Goal: Transaction & Acquisition: Purchase product/service

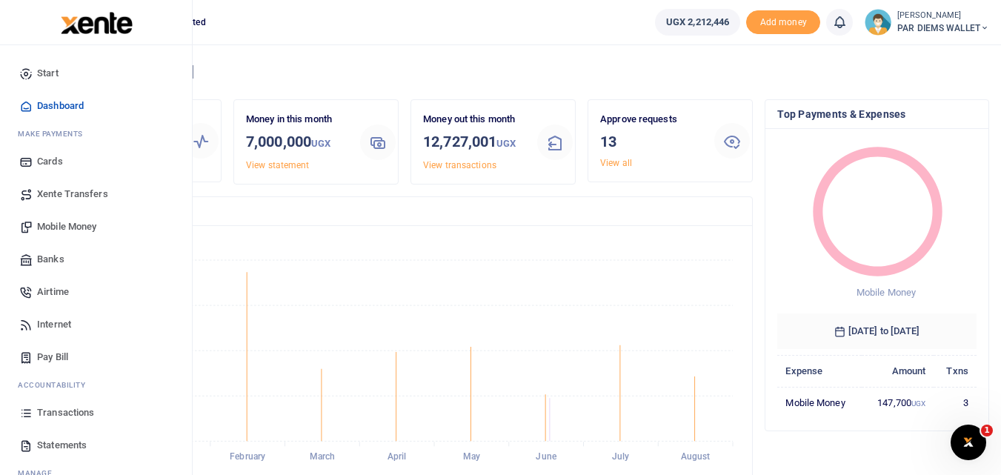
click at [83, 229] on span "Mobile Money" at bounding box center [66, 226] width 59 height 15
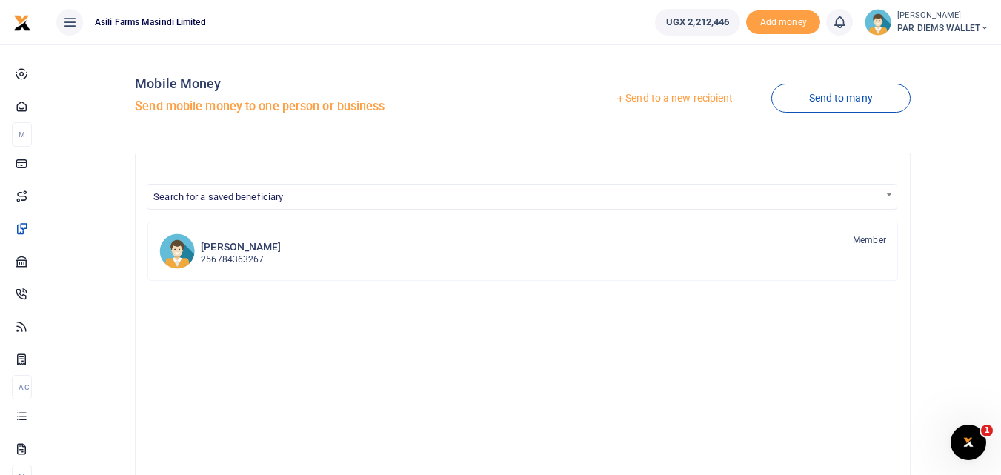
click at [641, 96] on link "Send to a new recipient" at bounding box center [673, 98] width 193 height 27
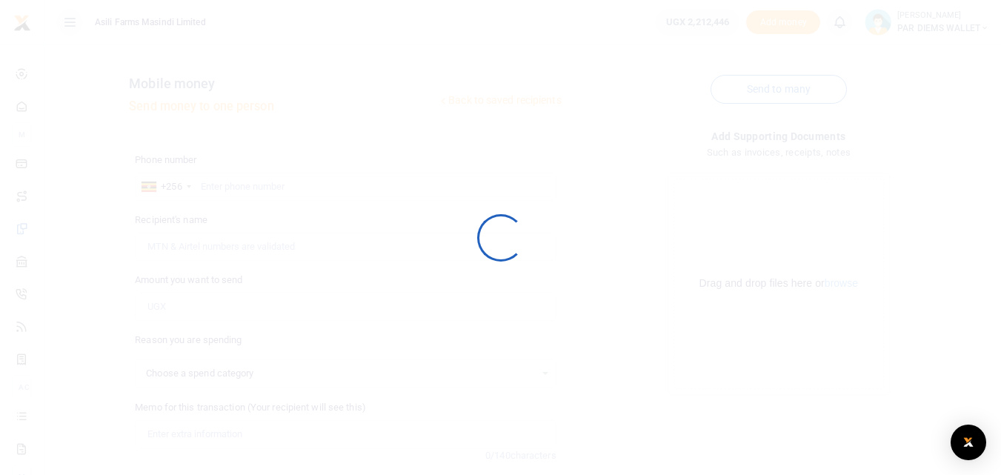
select select
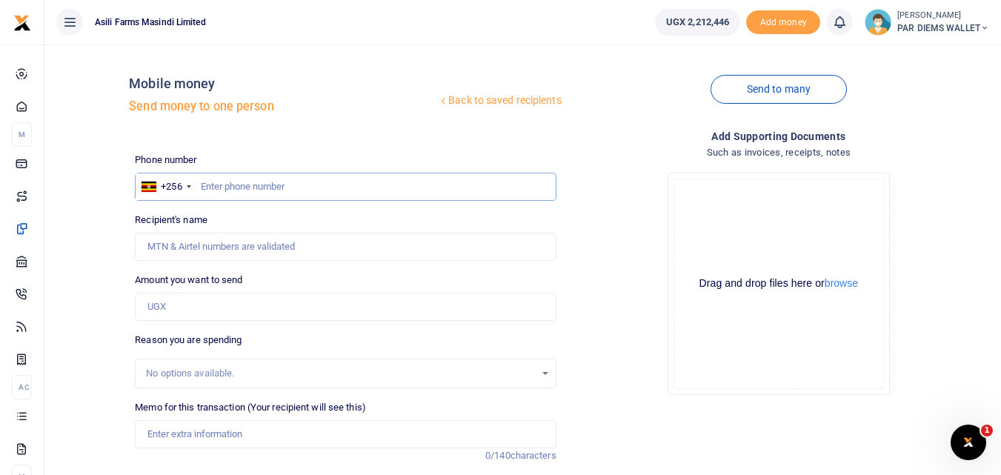
click at [214, 183] on input "text" at bounding box center [345, 187] width 421 height 28
click at [200, 311] on input "Amount you want to send" at bounding box center [345, 307] width 421 height 28
type input "6,080"
click at [227, 192] on input "text" at bounding box center [345, 187] width 421 height 28
type input "782425473"
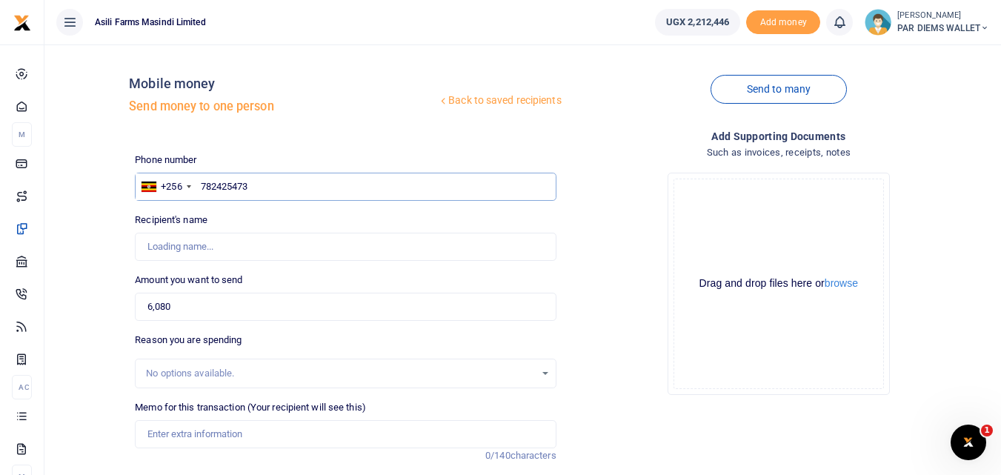
type input "Justine Birungi"
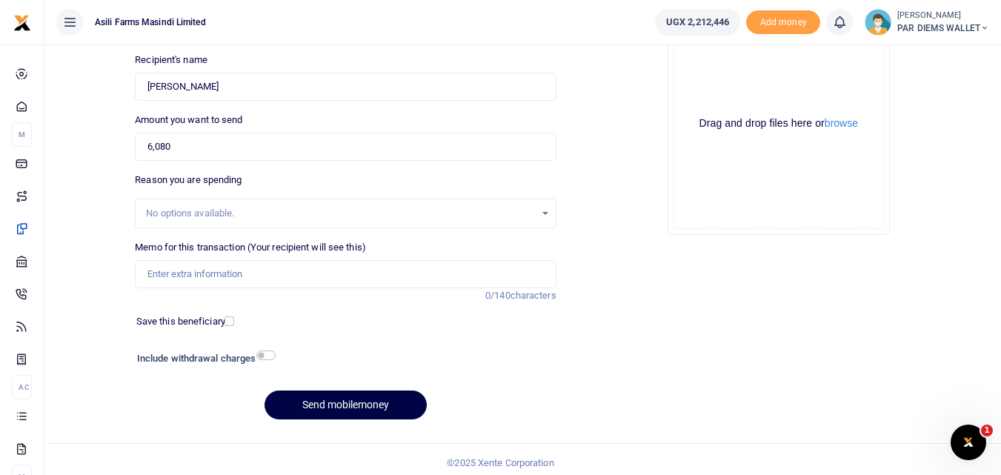
scroll to position [167, 0]
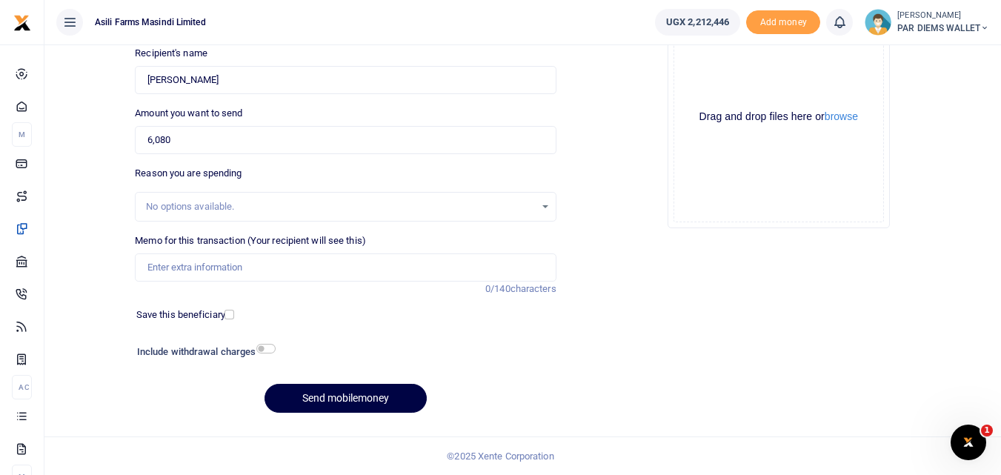
type input "782425473"
click at [204, 274] on input "Memo for this transaction (Your recipient will see this)" at bounding box center [345, 267] width 421 height 28
type input "Planting Bonus for Maize being paid to Bruce Musinguzi under Batch 3"
click at [688, 85] on div "Drag and drop files here or browse Powered by Uppy" at bounding box center [779, 117] width 210 height 210
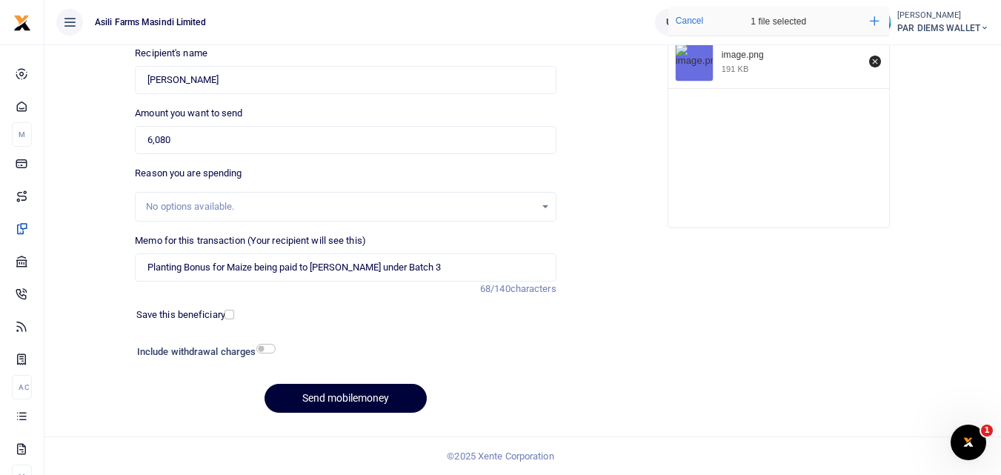
click at [336, 400] on button "Send mobilemoney" at bounding box center [346, 398] width 162 height 29
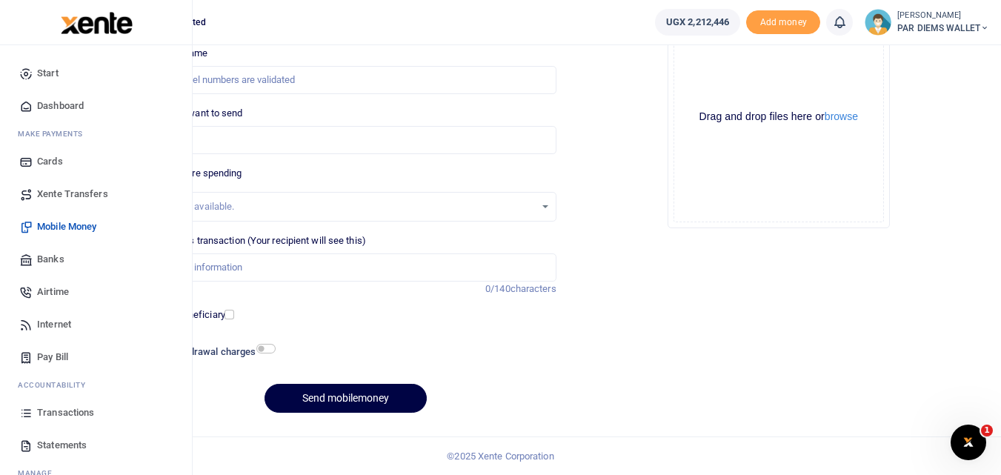
click at [30, 416] on icon at bounding box center [25, 412] width 13 height 13
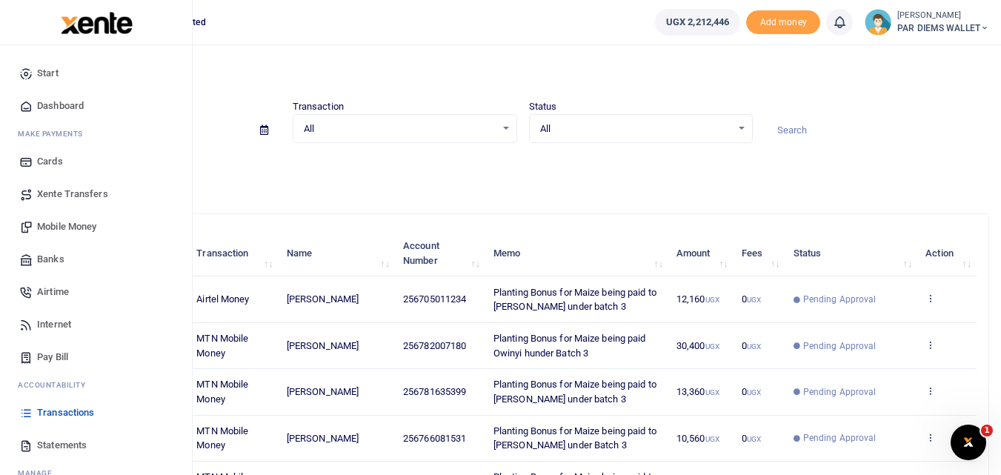
click at [71, 217] on link "Mobile Money" at bounding box center [96, 226] width 168 height 33
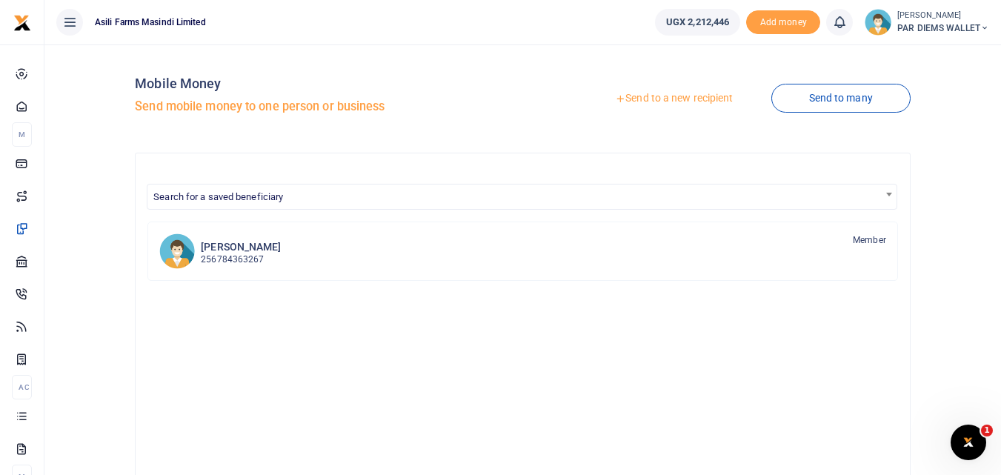
click at [659, 96] on link "Send to a new recipient" at bounding box center [673, 98] width 193 height 27
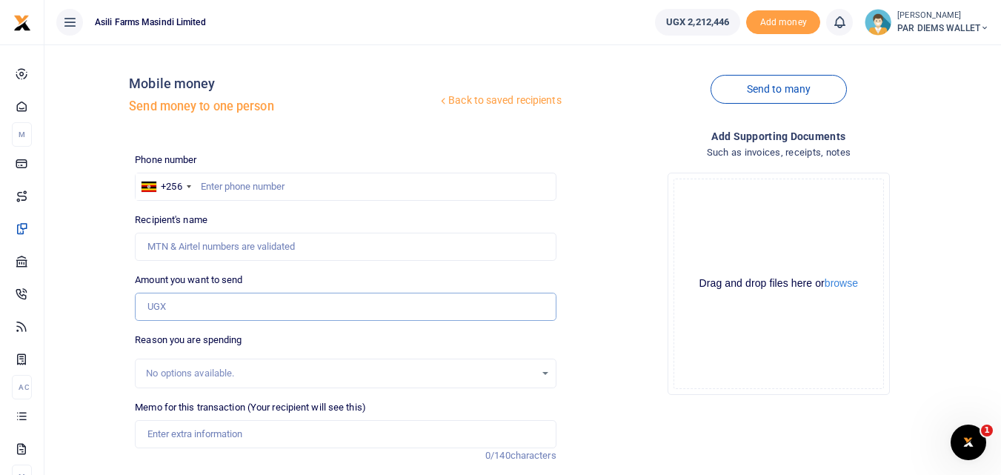
click at [193, 307] on input "Amount you want to send" at bounding box center [345, 307] width 421 height 28
type input "20,200"
click at [734, 208] on div "Drag and drop files here or browse Powered by Uppy" at bounding box center [779, 284] width 210 height 210
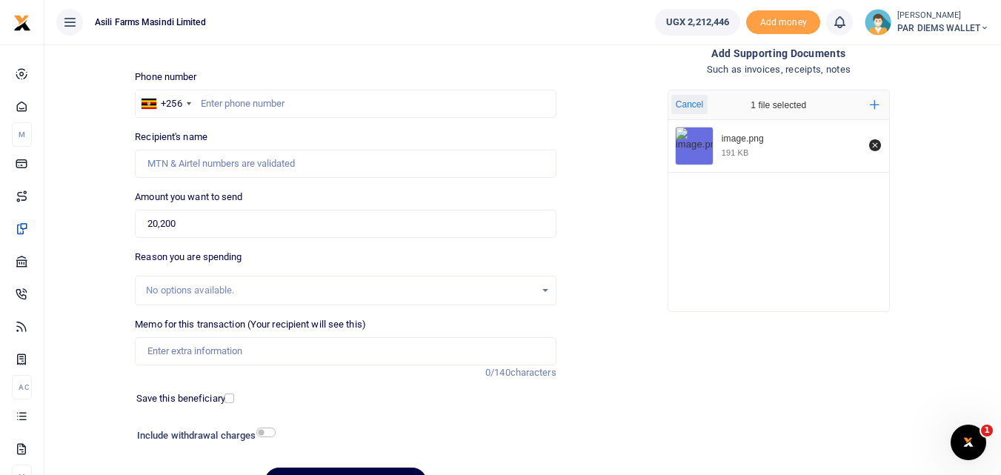
scroll to position [103, 0]
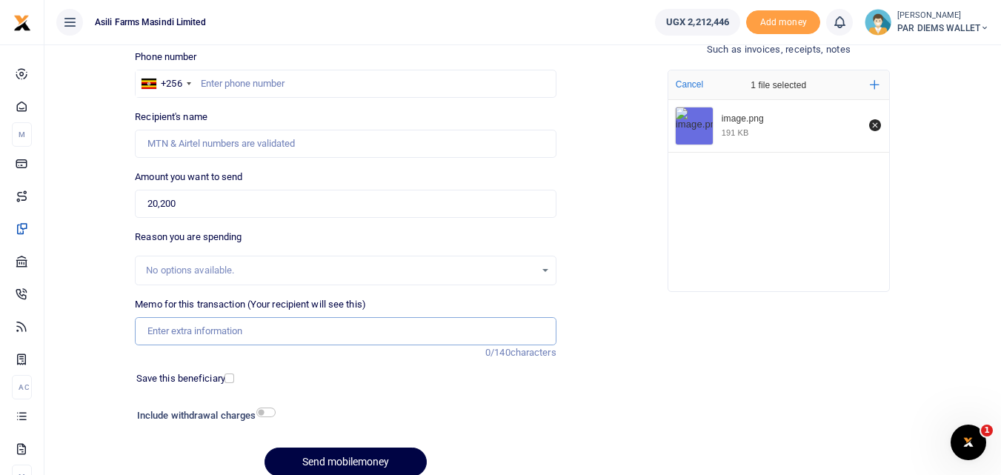
click at [209, 329] on input "Memo for this transaction (Your recipient will see this)" at bounding box center [345, 331] width 421 height 28
click at [216, 333] on input "Planting Bonus being paid to Baguma Vincet" at bounding box center [345, 331] width 421 height 28
click at [404, 337] on input "Planting Bonus for Maize being paid to Baguma Vincet" at bounding box center [345, 331] width 421 height 28
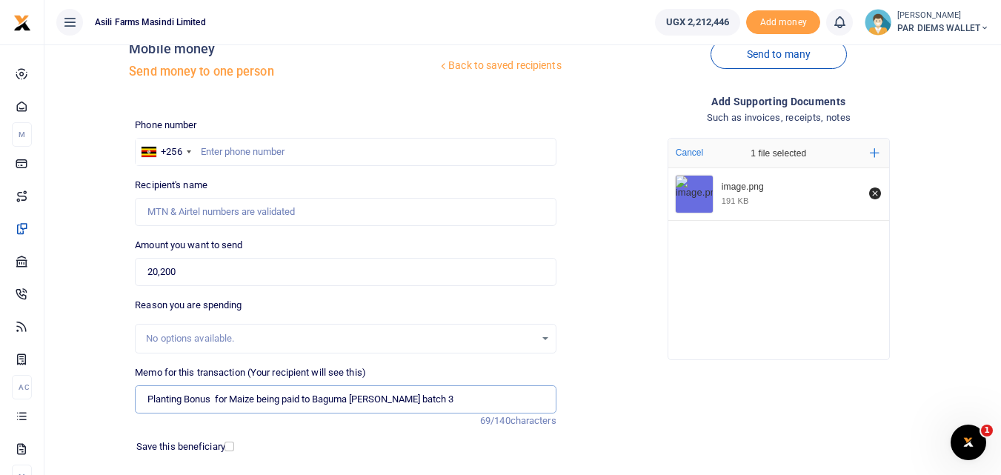
scroll to position [19, 0]
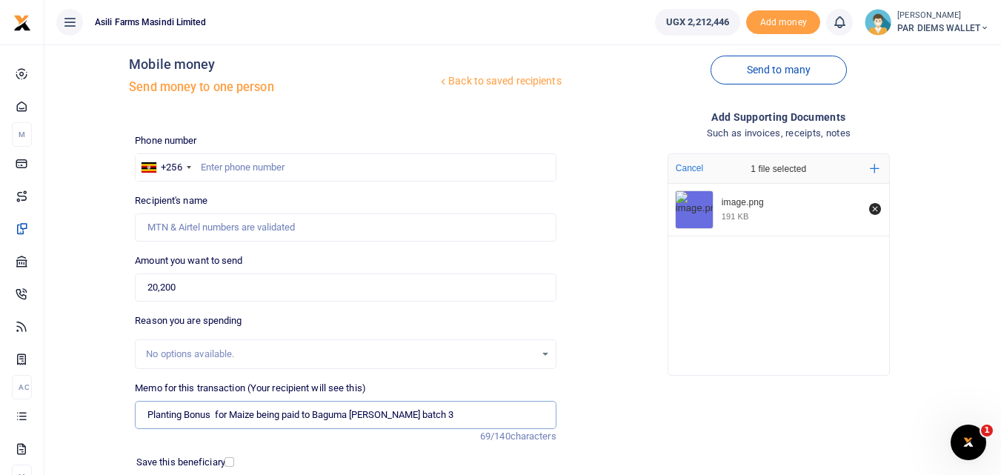
type input "Planting Bonus for Maize being paid to Baguma Vincent unber batch 3"
click at [247, 171] on input "text" at bounding box center [345, 167] width 421 height 28
click at [232, 178] on input "text" at bounding box center [345, 167] width 421 height 28
type input "762422501"
type input "Vicent Baguma"
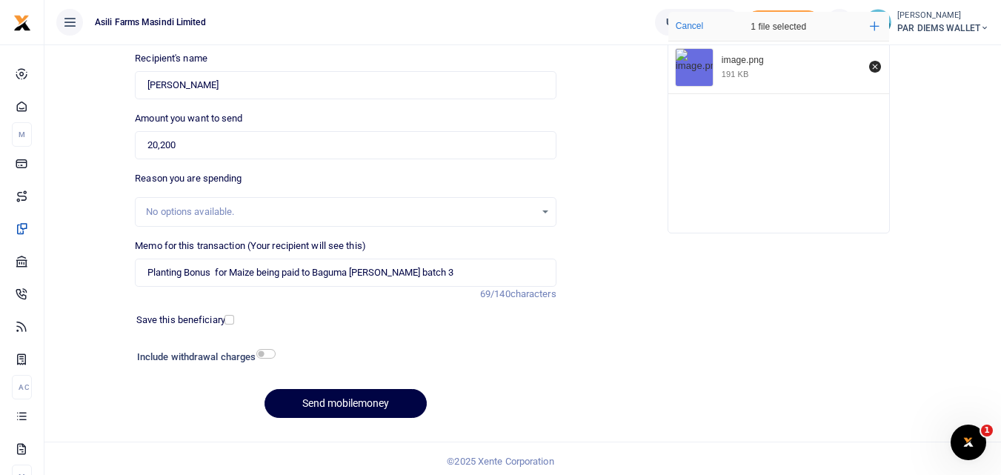
scroll to position [167, 0]
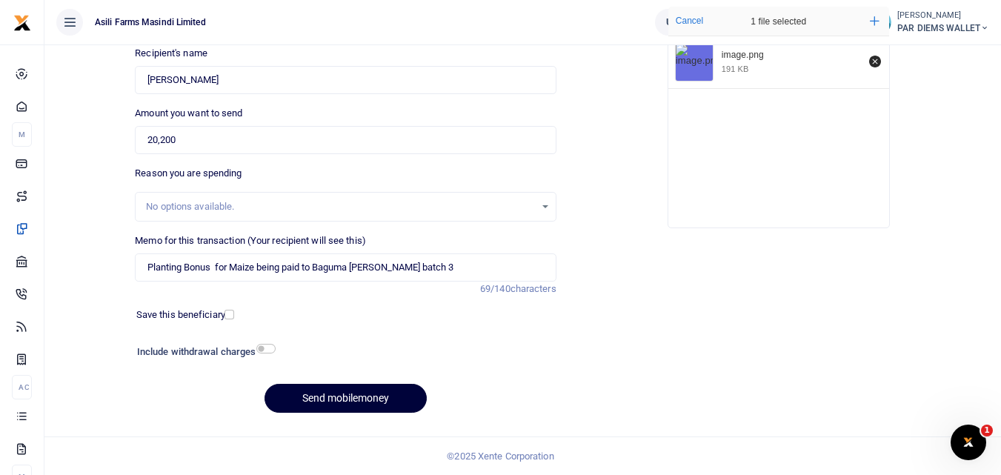
type input "762422501"
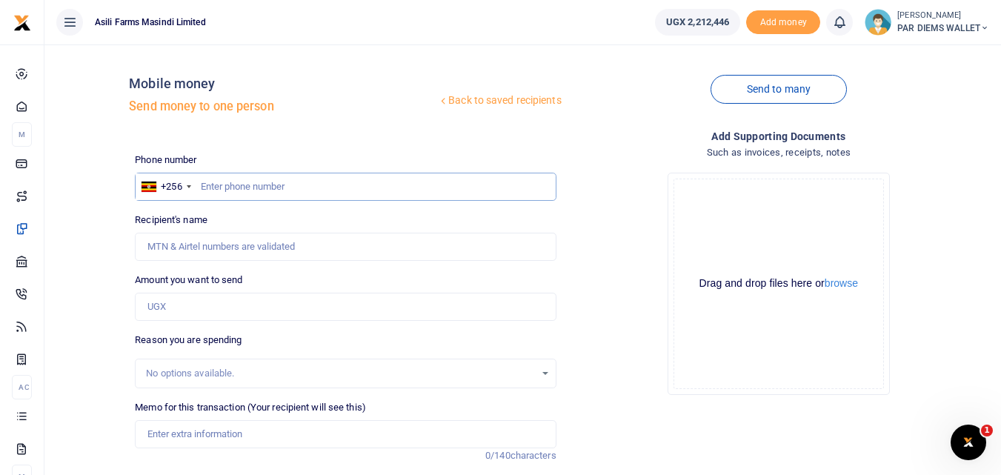
click at [238, 194] on input "text" at bounding box center [345, 187] width 421 height 28
type input "762422501"
type input "Vicent Baguma"
type input "762422501"
click at [190, 292] on div "Amount you want to send Amount is required." at bounding box center [345, 297] width 421 height 48
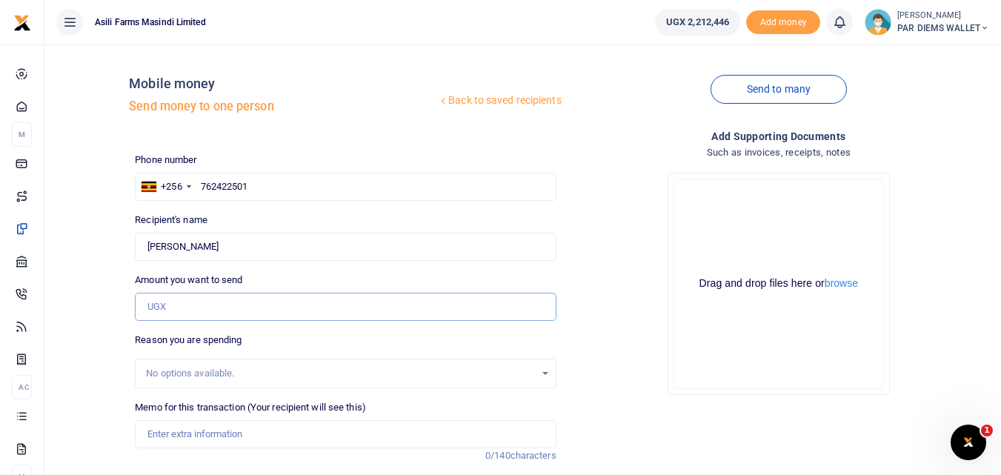
click at [190, 307] on input "Amount you want to send" at bounding box center [345, 307] width 421 height 28
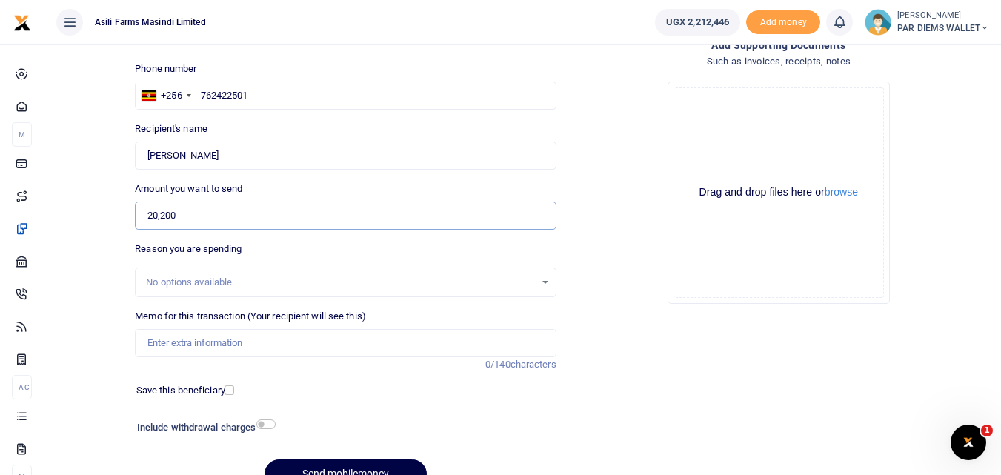
scroll to position [127, 0]
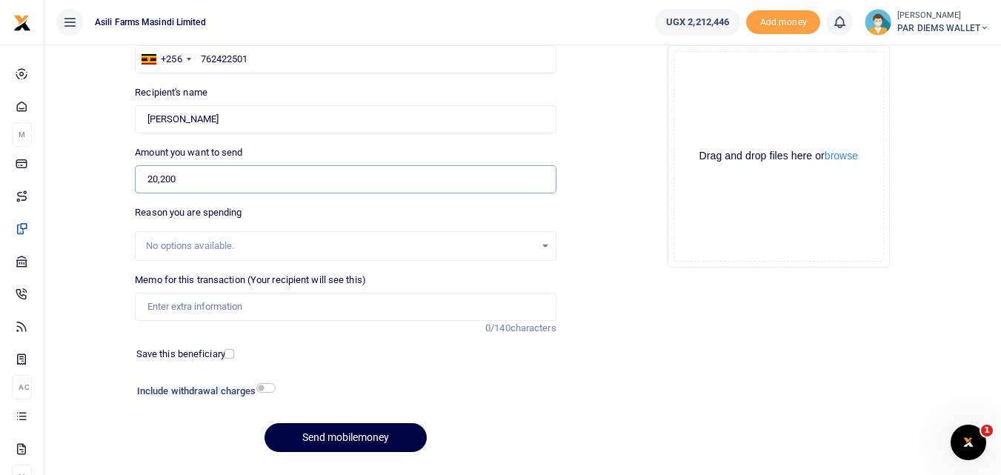
type input "20,200"
click at [180, 305] on input "Memo for this transaction (Your recipient will see this)" at bounding box center [345, 307] width 421 height 28
type input "Planting Bonus for Maize being paid to Baguma Vincent unber batch 3"
click at [811, 62] on div "Drag and drop files here or browse Powered by Uppy" at bounding box center [779, 156] width 210 height 210
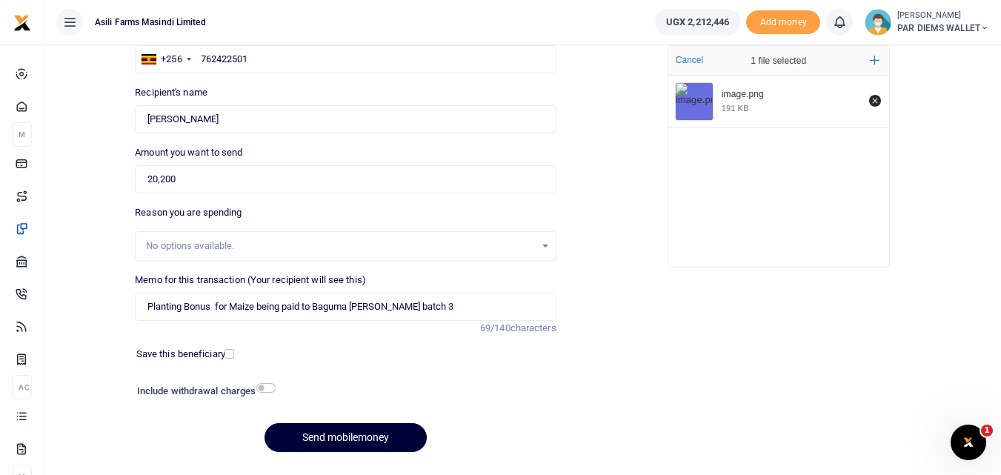
click at [366, 433] on button "Send mobilemoney" at bounding box center [346, 437] width 162 height 29
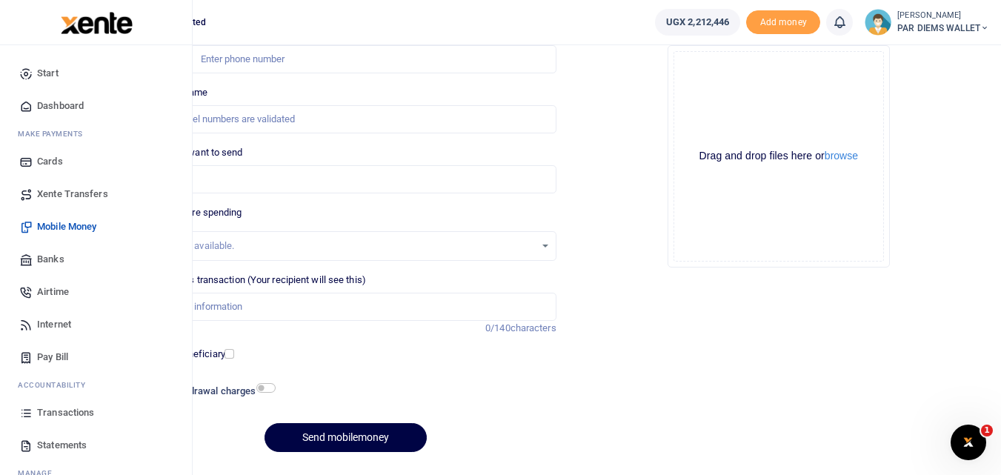
click at [24, 415] on icon at bounding box center [25, 412] width 13 height 13
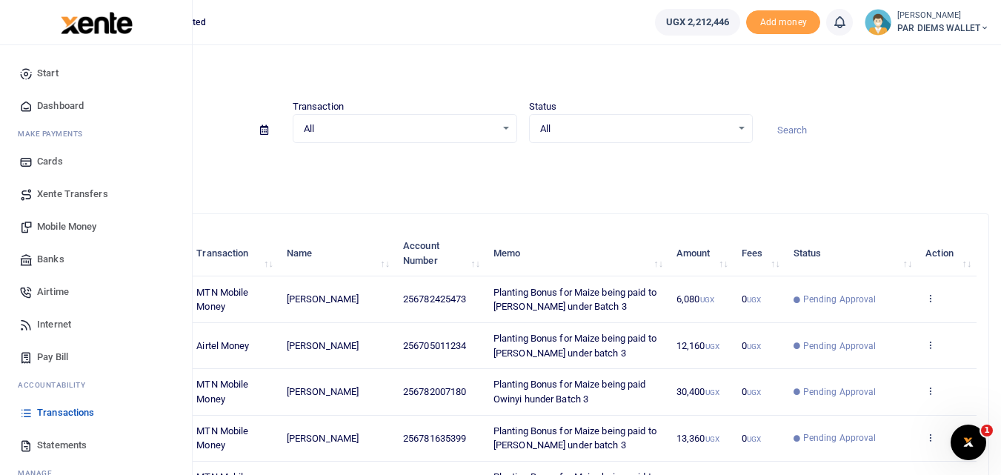
click at [67, 222] on span "Mobile Money" at bounding box center [66, 226] width 59 height 15
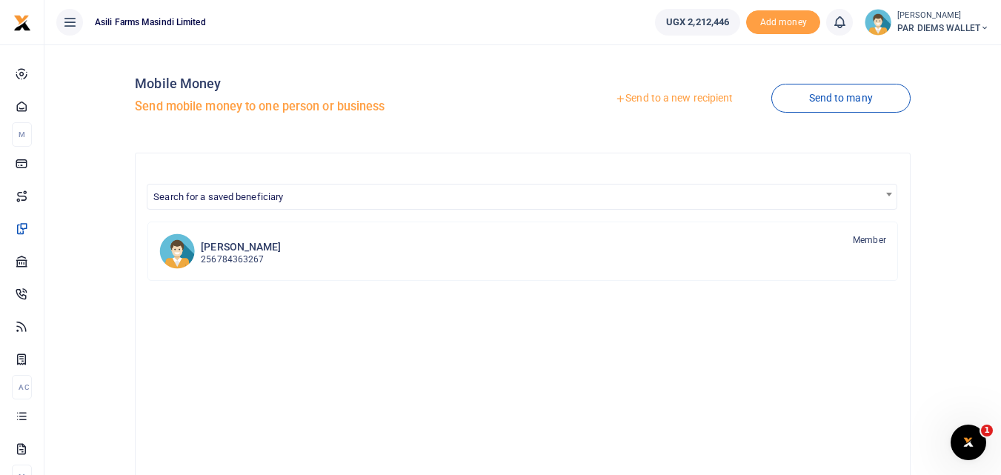
click at [642, 89] on link "Send to a new recipient" at bounding box center [673, 98] width 193 height 27
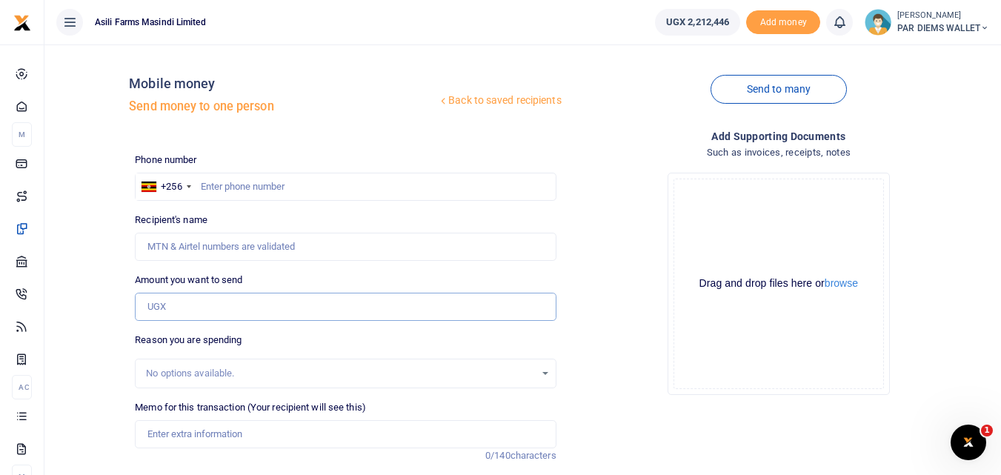
click at [183, 306] on input "Amount you want to send" at bounding box center [345, 307] width 421 height 28
type input "16,160"
click at [270, 190] on input "text" at bounding box center [345, 187] width 421 height 28
type input "781751067"
type input "Ronald Kusiima"
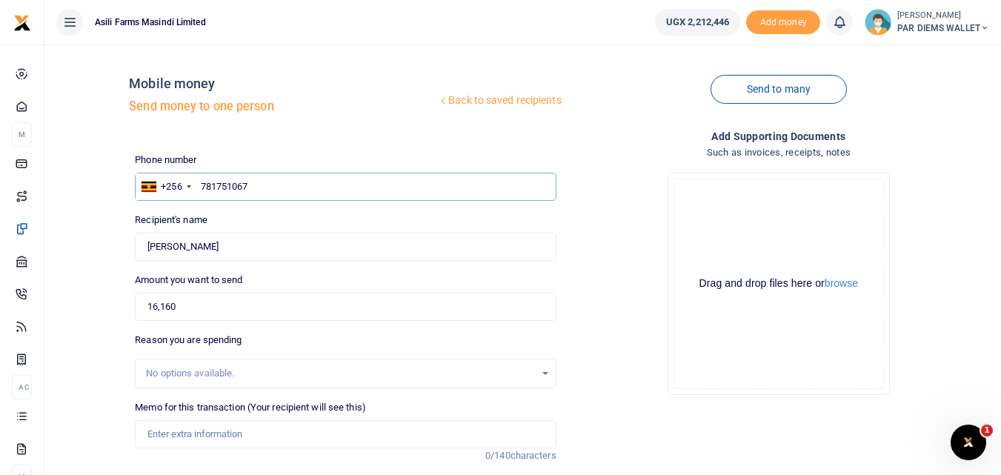
type input "781751067"
click at [215, 308] on input "16,160" at bounding box center [345, 307] width 421 height 28
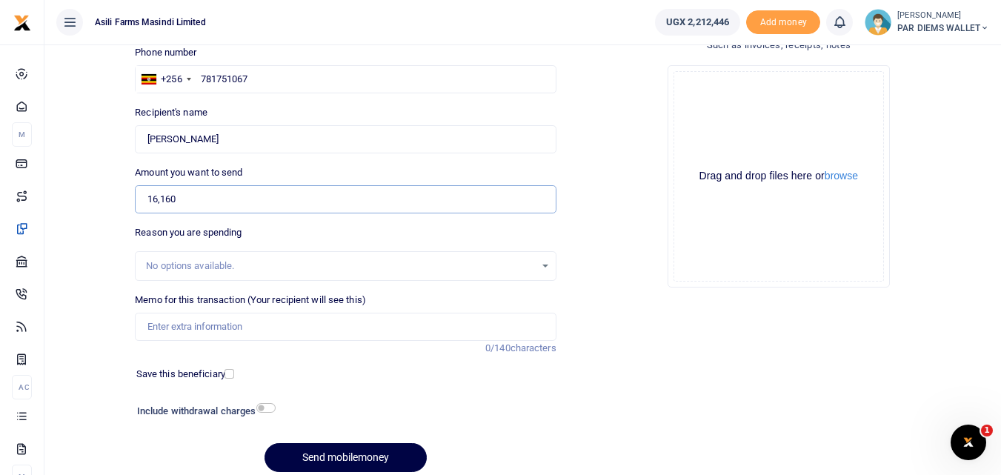
scroll to position [108, 0]
click at [201, 321] on input "Memo for this transaction (Your recipient will see this)" at bounding box center [345, 326] width 421 height 28
click at [759, 135] on div "Drag and drop files here or browse Powered by Uppy" at bounding box center [779, 175] width 210 height 210
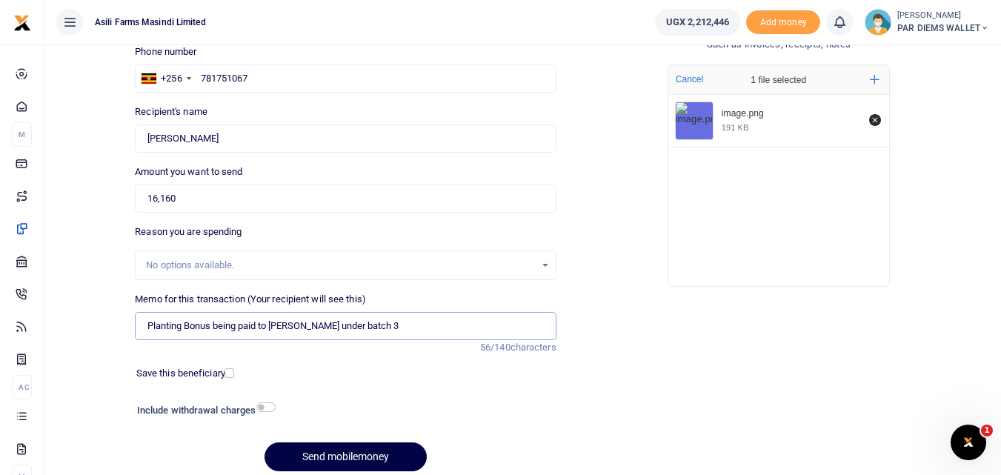
click at [213, 327] on input "Planting Bonus being paid to Ronald Kusima under batch 3" at bounding box center [345, 326] width 421 height 28
type input "Planting Bonus for Maize being paid to Ronald Kusima under batch 3"
click at [356, 452] on button "Send mobilemoney" at bounding box center [346, 456] width 162 height 29
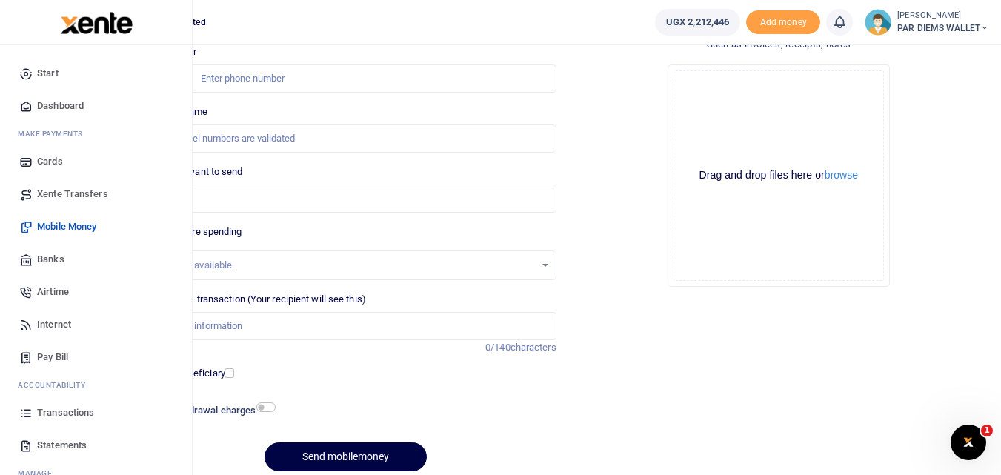
click at [32, 410] on icon at bounding box center [25, 412] width 13 height 13
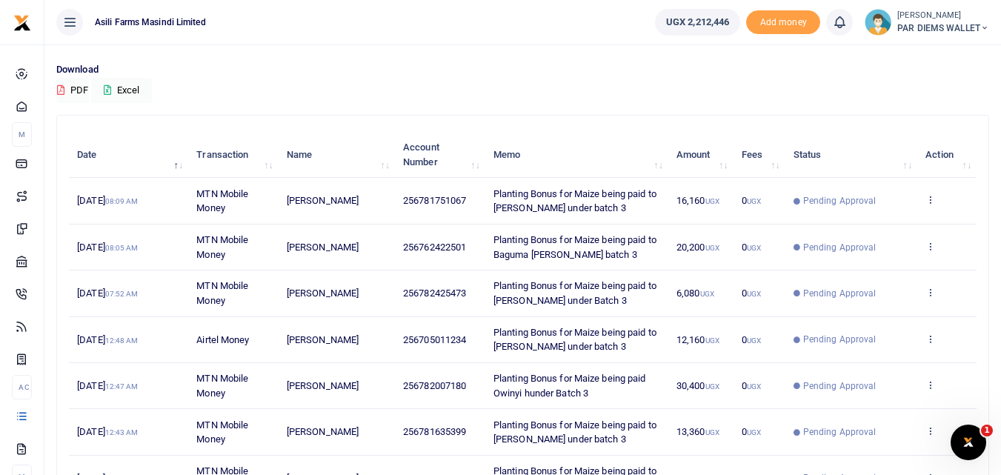
scroll to position [100, 0]
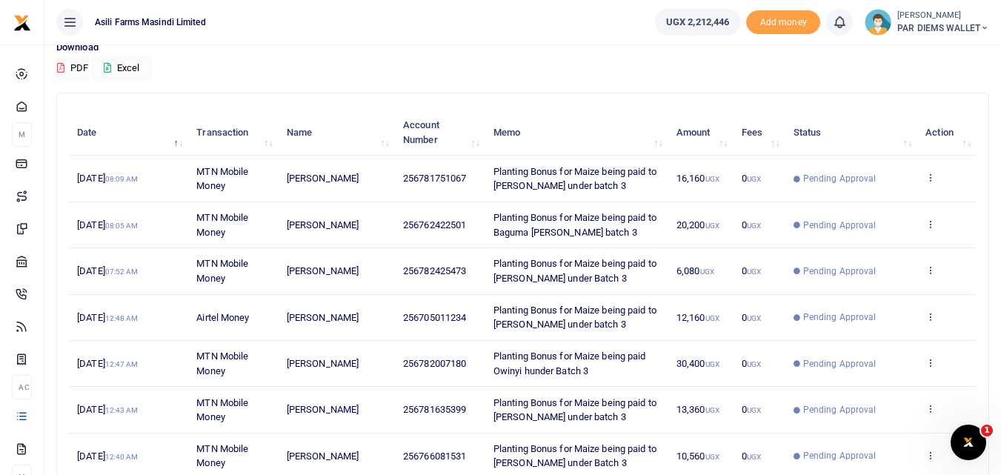
scroll to position [138, 0]
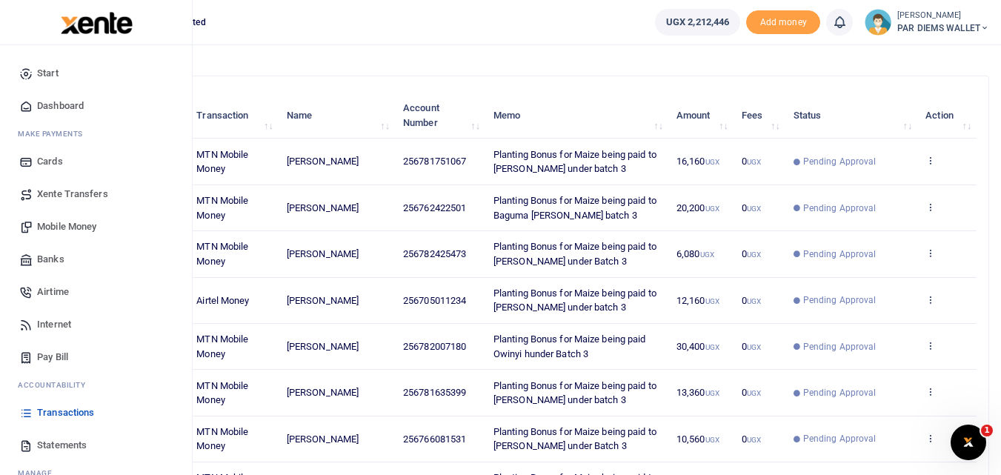
click at [61, 221] on span "Mobile Money" at bounding box center [66, 226] width 59 height 15
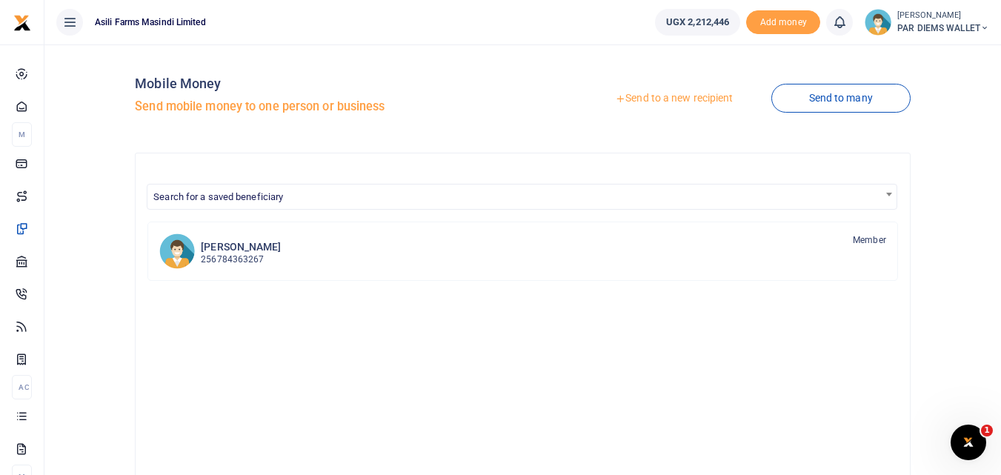
click at [654, 94] on link "Send to a new recipient" at bounding box center [673, 98] width 193 height 27
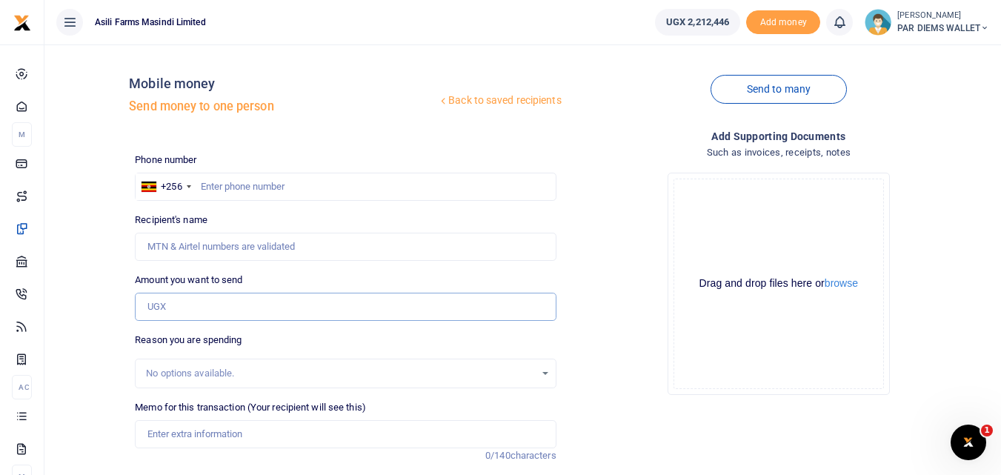
click at [185, 307] on input "Amount you want to send" at bounding box center [345, 307] width 421 height 28
type input "20,200"
click at [242, 185] on input "text" at bounding box center [345, 187] width 421 height 28
click at [757, 224] on div "Drag and drop files here or browse Powered by Uppy" at bounding box center [779, 284] width 210 height 210
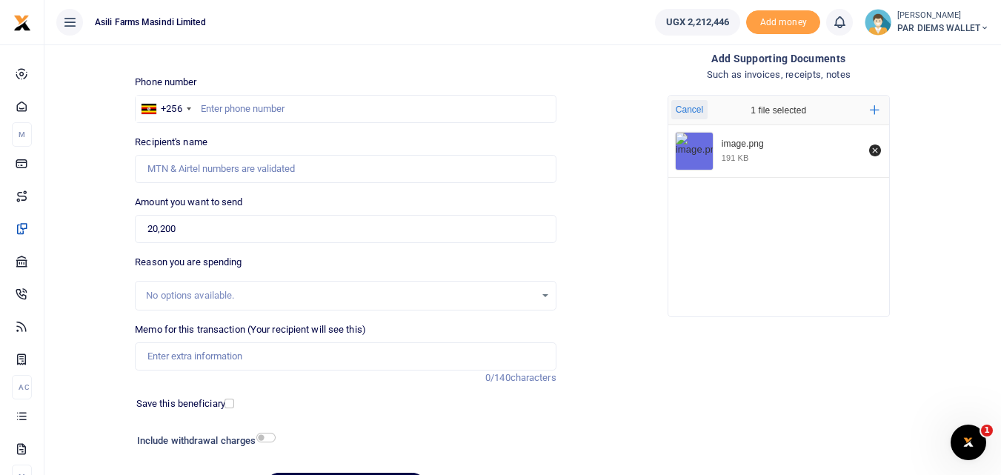
scroll to position [96, 0]
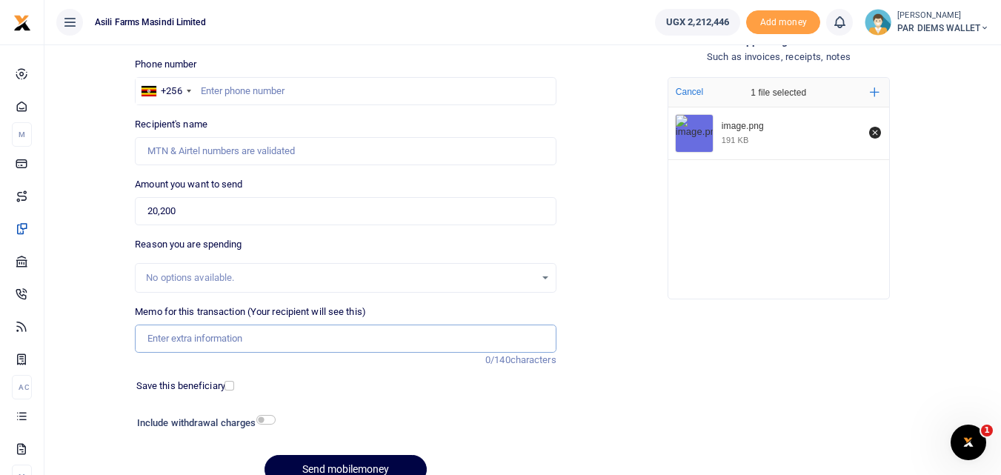
click at [210, 339] on input "Memo for this transaction (Your recipient will see this)" at bounding box center [345, 339] width 421 height 28
click at [209, 342] on input "Planting Bonus being paid to John Madira under batch 3" at bounding box center [345, 339] width 421 height 28
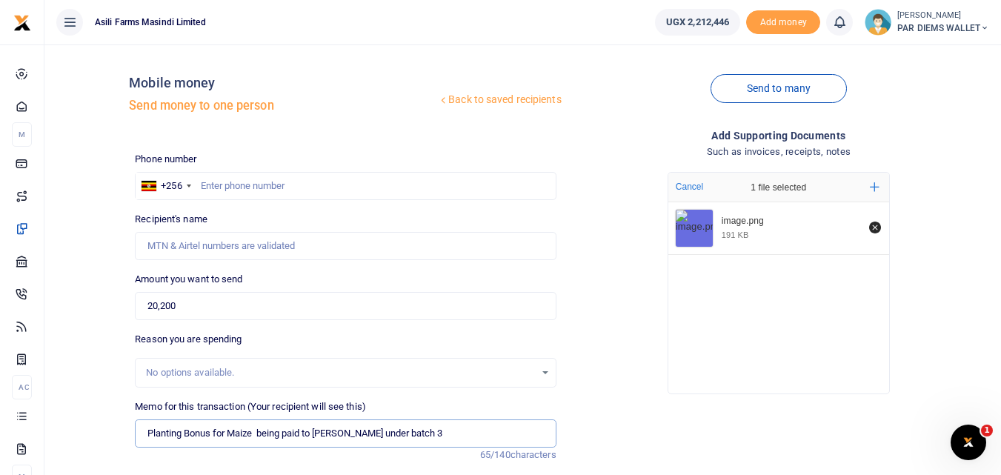
scroll to position [0, 0]
type input "Planting Bonus for Maize being paid to John Madira under batch 3"
click at [233, 190] on input "text" at bounding box center [345, 187] width 421 height 28
type input "785842504"
type input "[PERSON_NAME]"
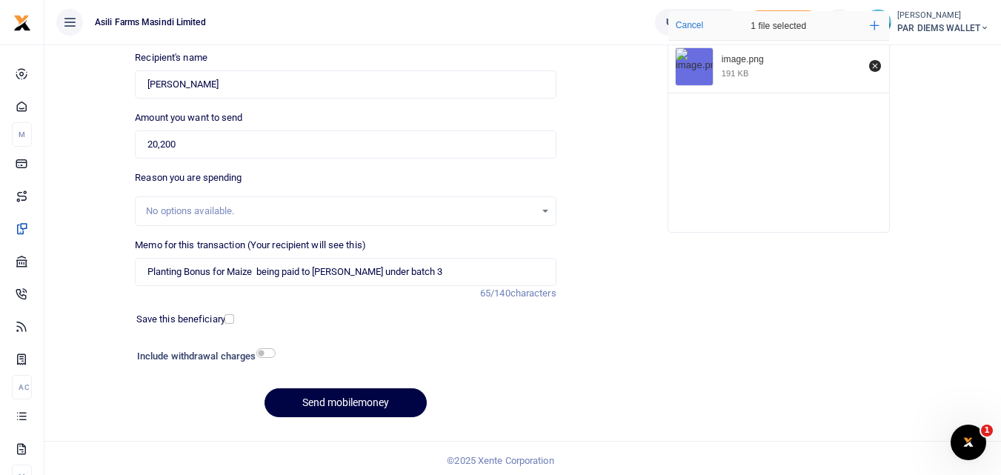
scroll to position [167, 0]
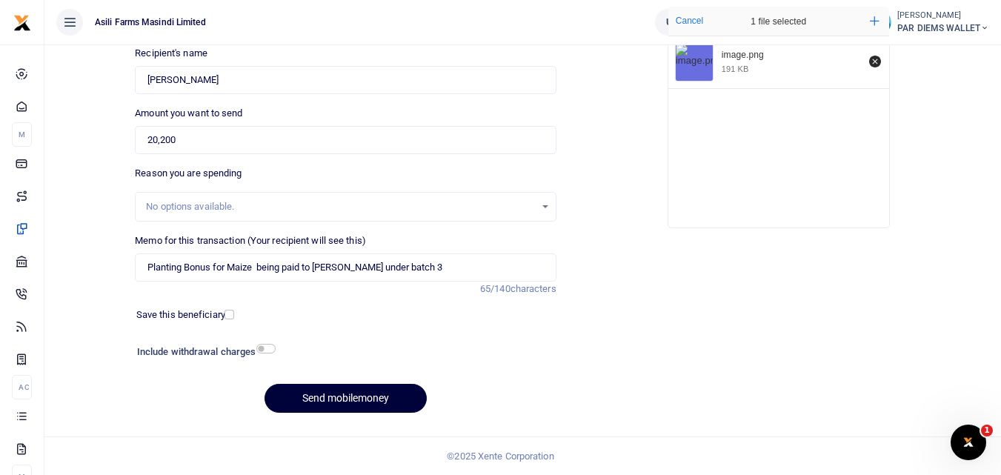
type input "785842504"
click at [356, 395] on button "Send mobilemoney" at bounding box center [346, 398] width 162 height 29
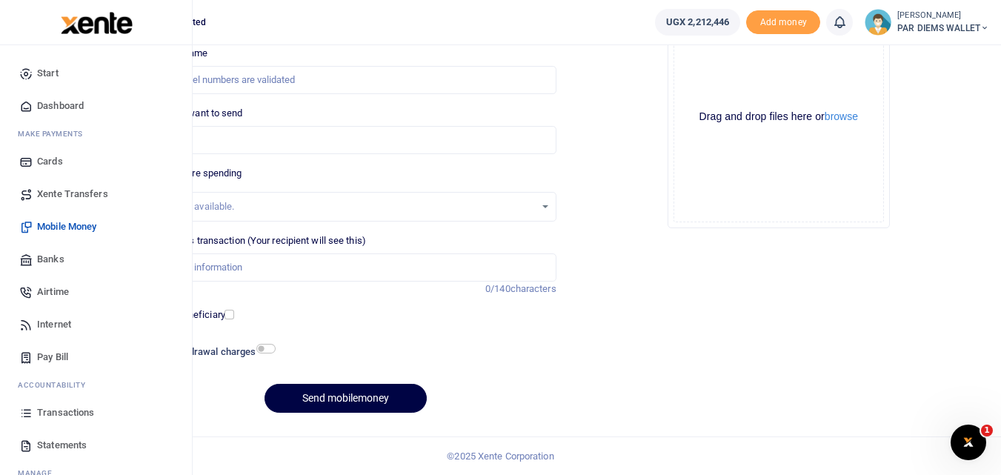
click at [24, 416] on icon at bounding box center [25, 412] width 13 height 13
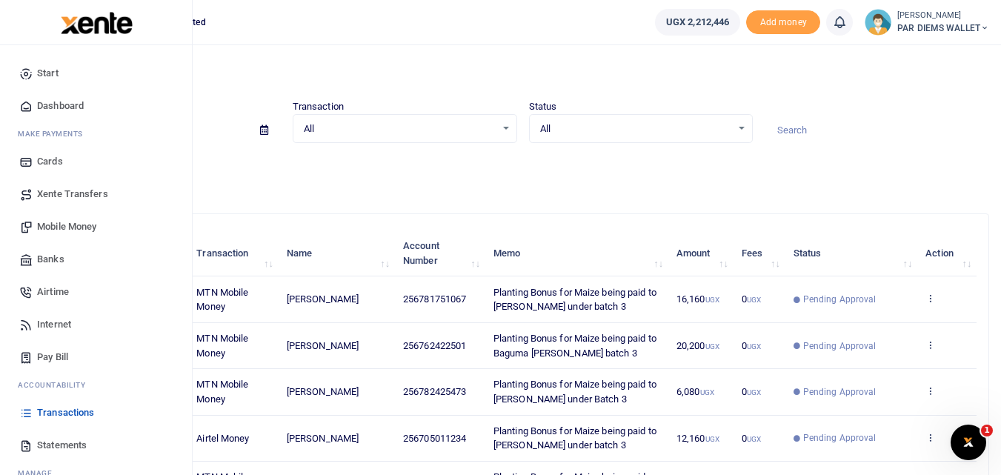
click at [73, 230] on span "Mobile Money" at bounding box center [66, 226] width 59 height 15
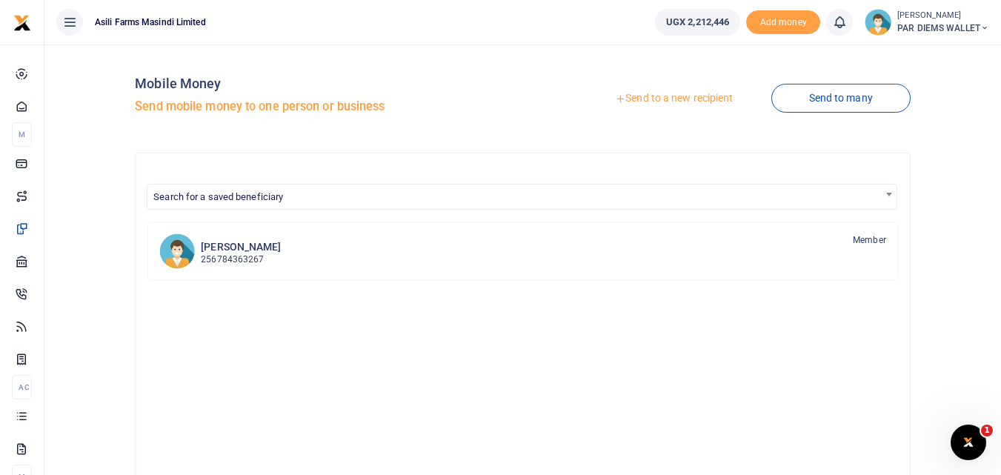
click at [696, 94] on link "Send to a new recipient" at bounding box center [673, 98] width 193 height 27
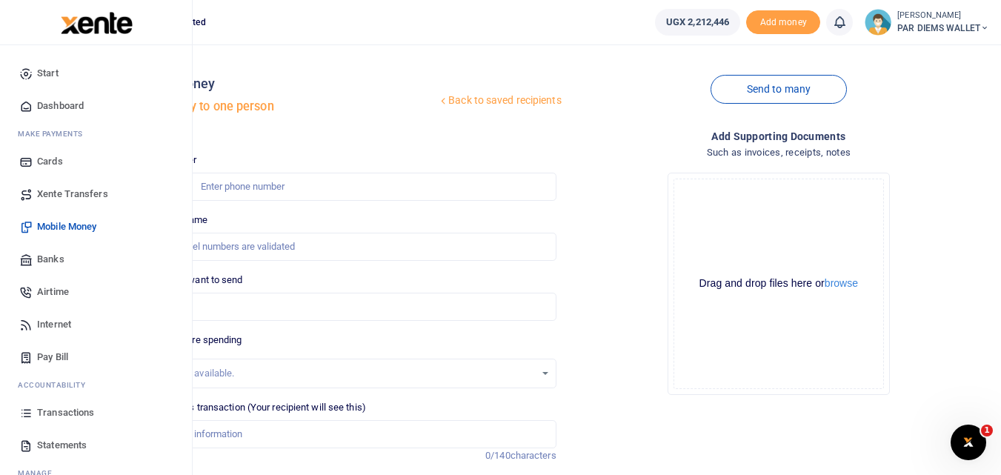
click at [25, 410] on icon at bounding box center [25, 412] width 13 height 13
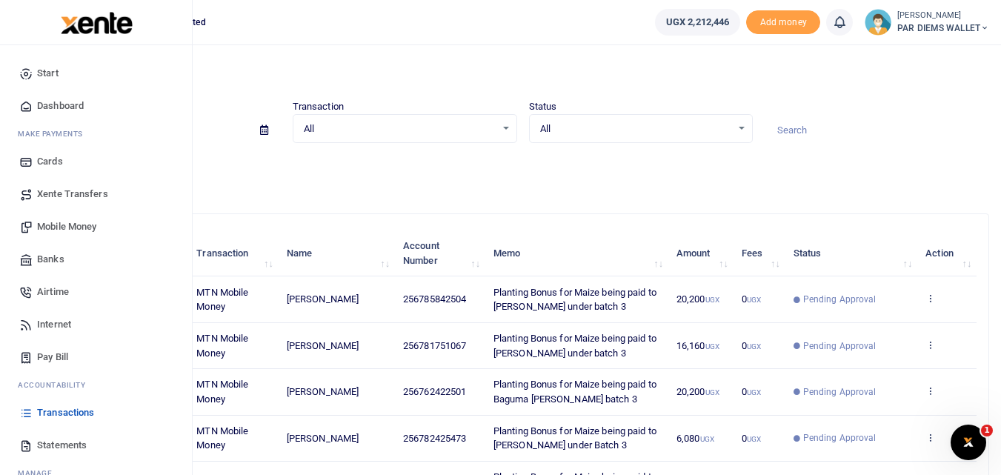
click at [64, 219] on span "Mobile Money" at bounding box center [66, 226] width 59 height 15
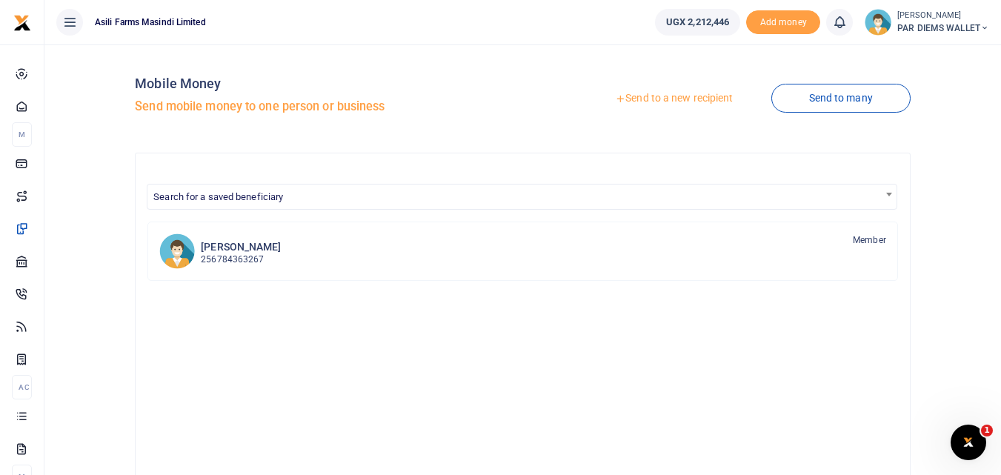
click at [660, 103] on link "Send to a new recipient" at bounding box center [673, 98] width 193 height 27
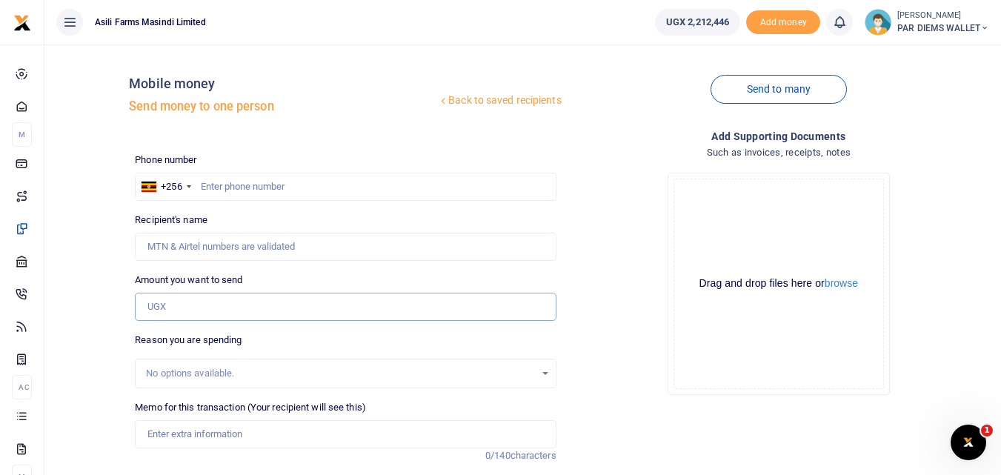
click at [175, 307] on input "Amount you want to send" at bounding box center [345, 307] width 421 height 28
type input "8,080"
click at [283, 182] on input "text" at bounding box center [345, 187] width 421 height 28
click at [241, 184] on input "text" at bounding box center [345, 187] width 421 height 28
type input "780828448"
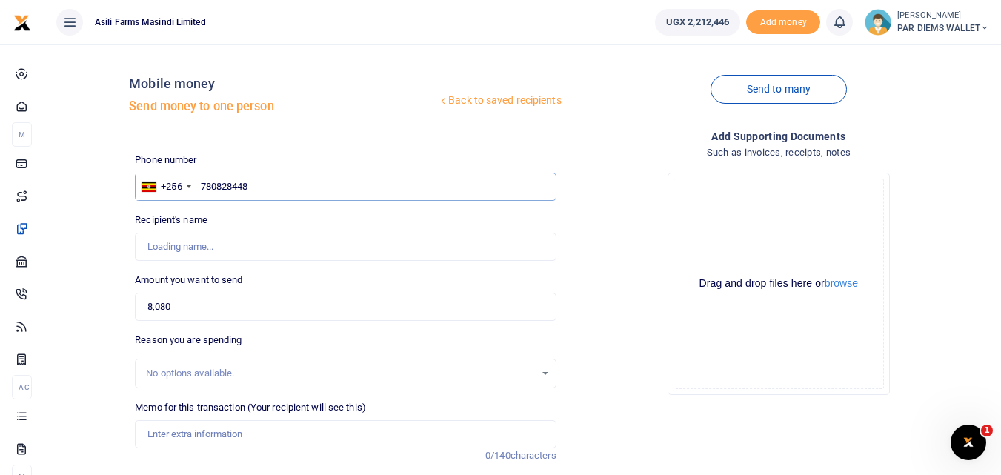
type input "Christopher Musinguzi"
type input "780828448"
click at [705, 196] on div "Drag and drop files here or browse Powered by Uppy" at bounding box center [779, 284] width 210 height 210
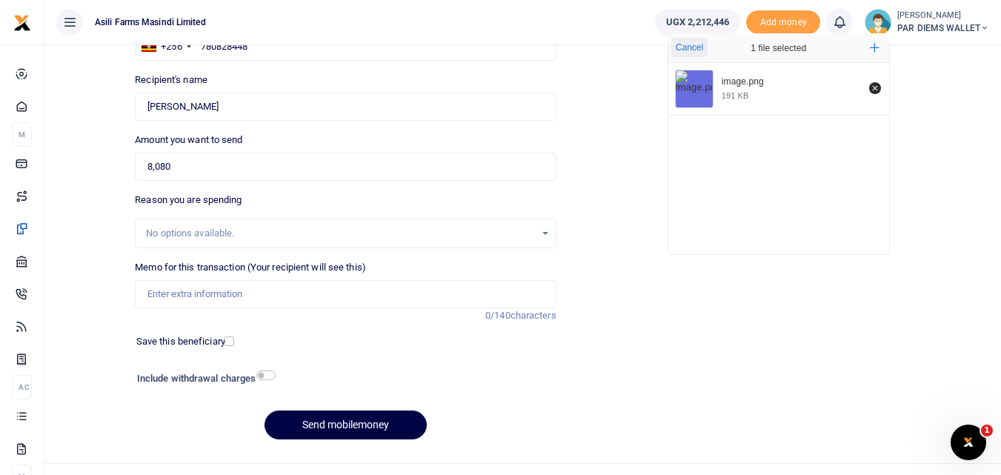
scroll to position [167, 0]
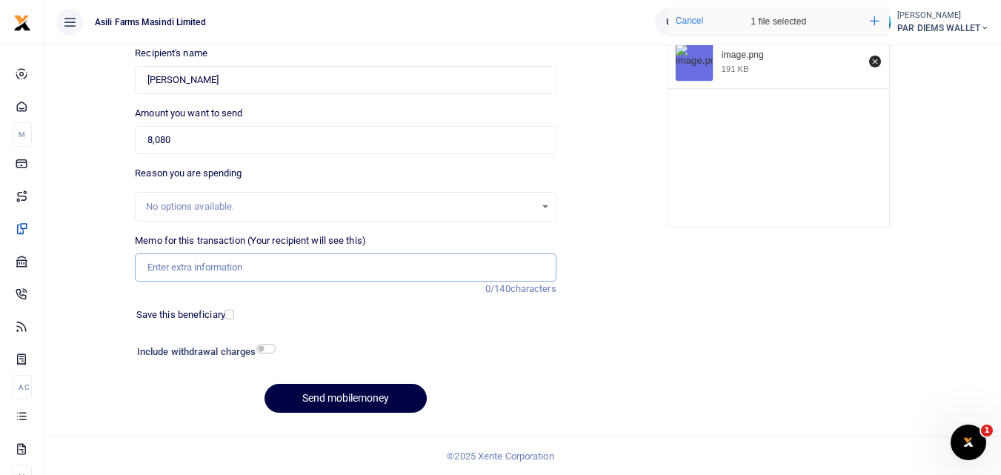
click at [210, 267] on input "Memo for this transaction (Your recipient will see this)" at bounding box center [345, 267] width 421 height 28
click at [214, 268] on input "Planting Bonus being paid to Musinguzi Christpher under batch 3" at bounding box center [345, 267] width 421 height 28
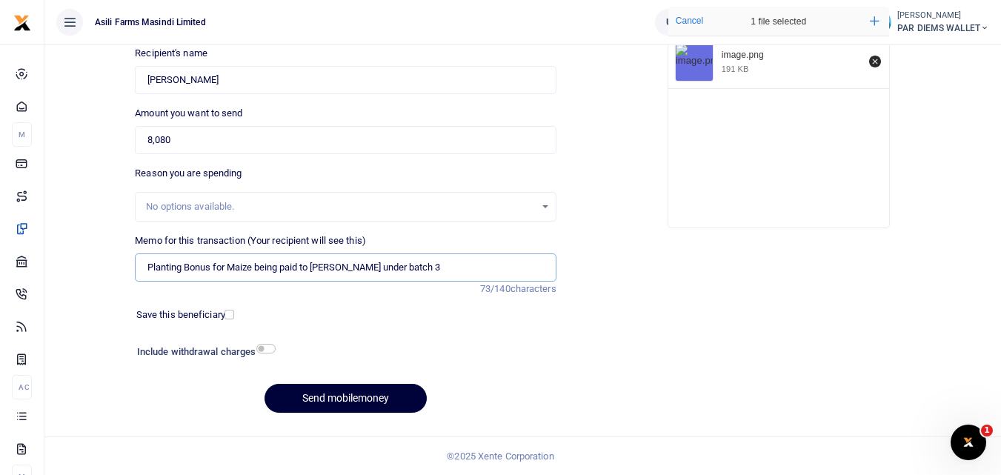
type input "Planting Bonus for Maize being paid to [PERSON_NAME] under batch 3"
click at [365, 390] on button "Send mobilemoney" at bounding box center [346, 398] width 162 height 29
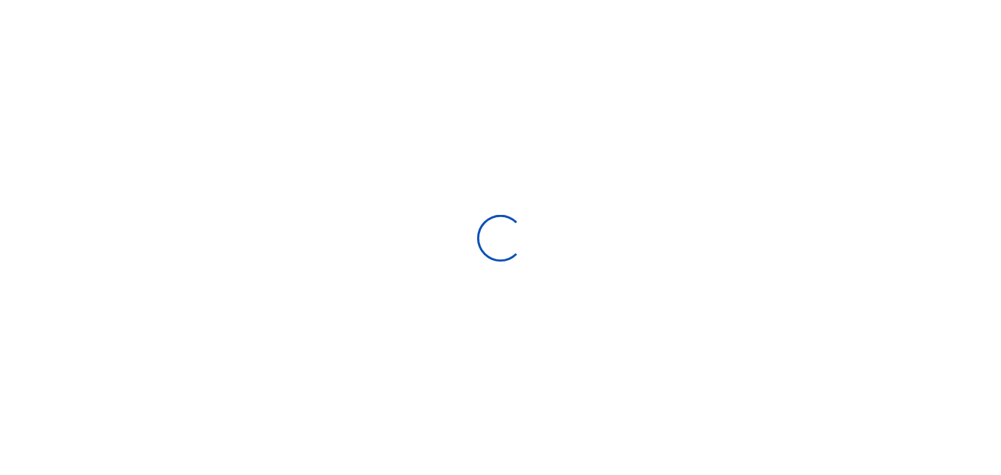
scroll to position [167, 0]
select select
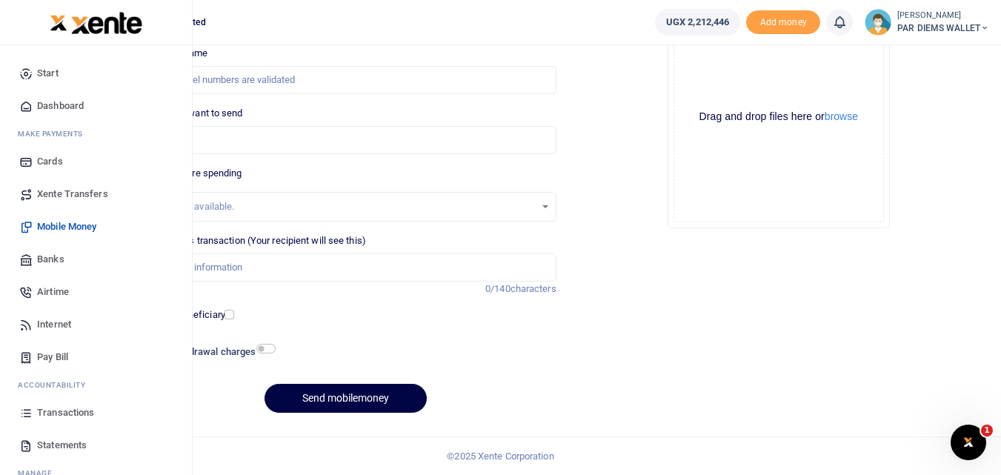
scroll to position [0, 0]
click at [27, 411] on icon at bounding box center [25, 412] width 13 height 13
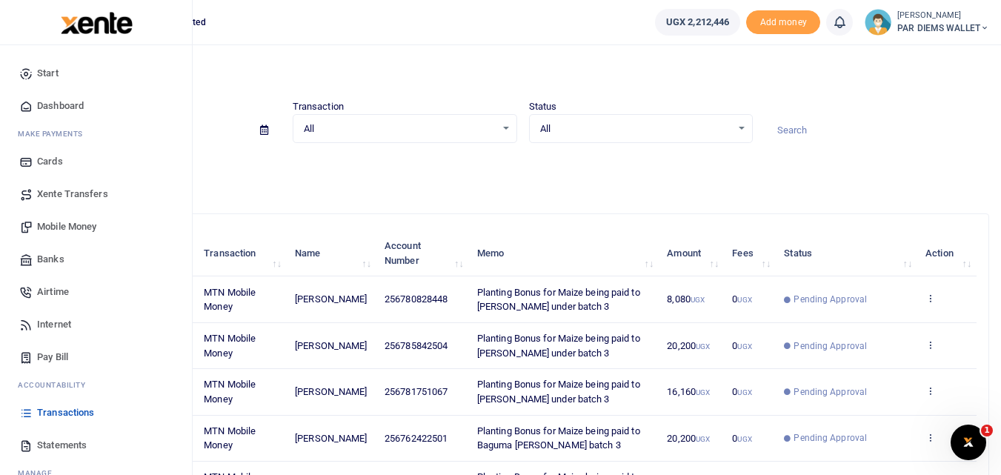
click at [70, 225] on span "Mobile Money" at bounding box center [66, 226] width 59 height 15
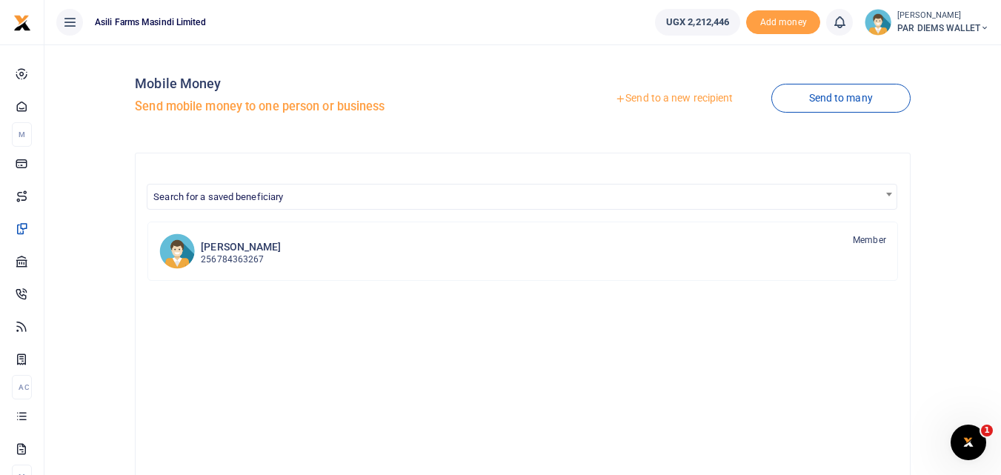
click at [654, 98] on link "Send to a new recipient" at bounding box center [673, 98] width 193 height 27
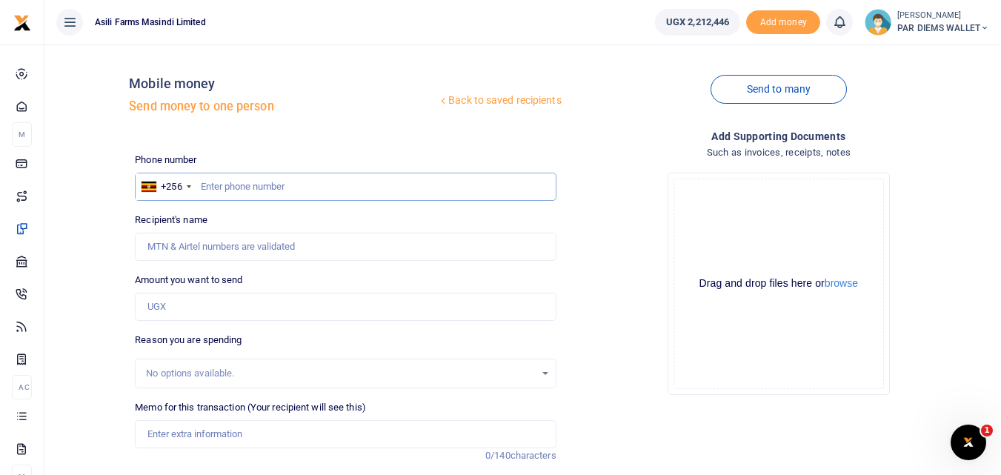
click at [240, 187] on input "text" at bounding box center [345, 187] width 421 height 28
type input "767377821"
type input "[PERSON_NAME]"
type input "767377821"
click at [194, 310] on input "Amount you want to send" at bounding box center [345, 307] width 421 height 28
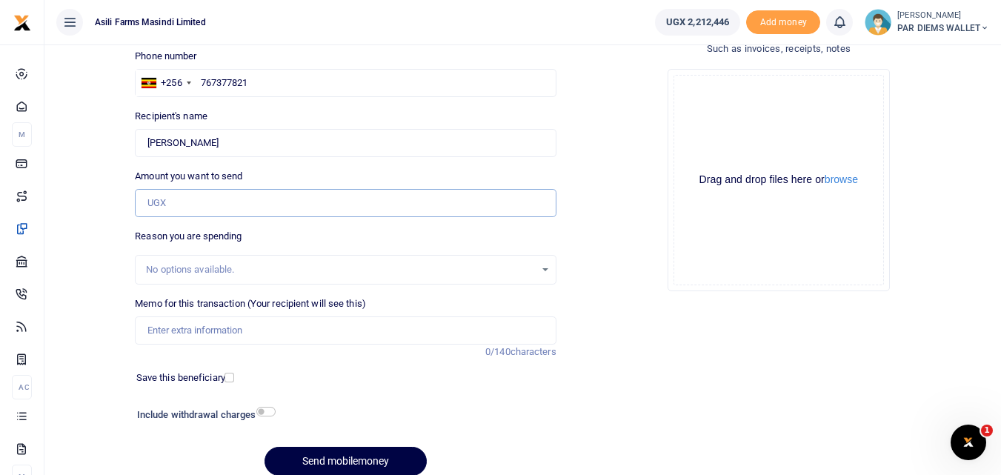
scroll to position [108, 0]
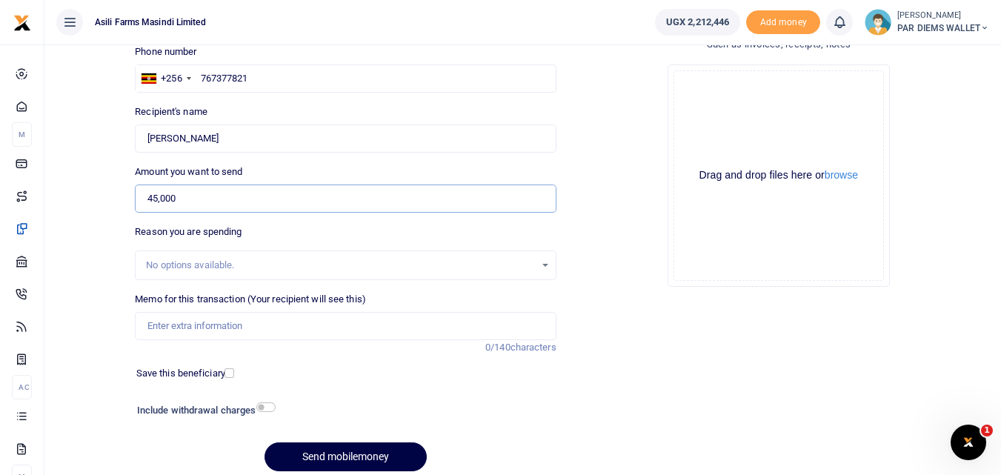
type input "45,000"
click at [209, 337] on input "Memo for this transaction (Your recipient will see this)" at bounding box center [345, 326] width 421 height 28
click at [211, 323] on input "Planting Bonus being paid to Reuben Kimei" at bounding box center [345, 326] width 421 height 28
click at [402, 333] on input "Planting Bonus for Maize being paid to Reuben Kimei" at bounding box center [345, 326] width 421 height 28
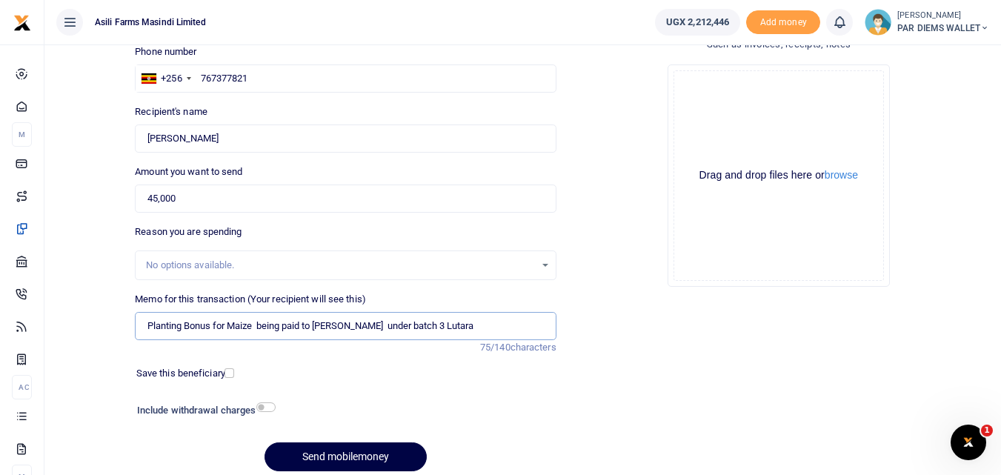
type input "Planting Bonus for Maize being paid to Reuben Kimei under batch 3 Lutara"
click at [727, 93] on div "Drag and drop files here or browse Powered by Uppy" at bounding box center [779, 175] width 210 height 210
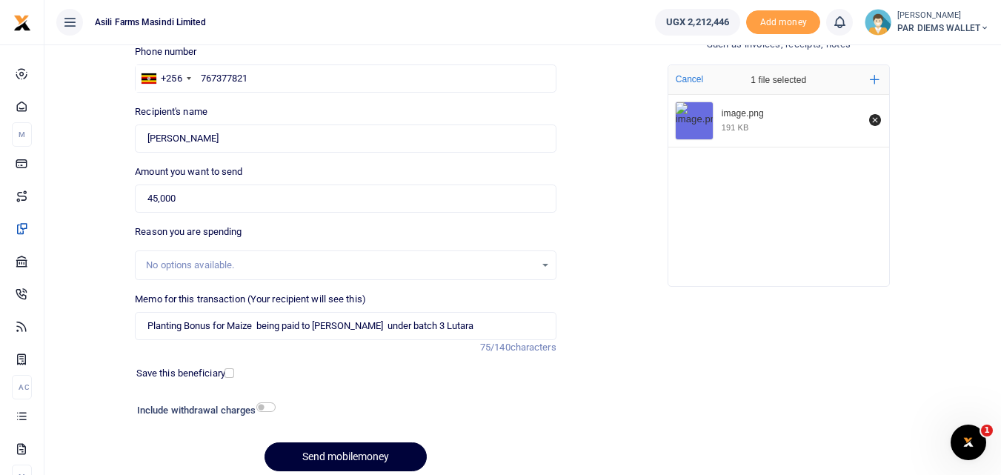
click at [318, 451] on button "Send mobilemoney" at bounding box center [346, 456] width 162 height 29
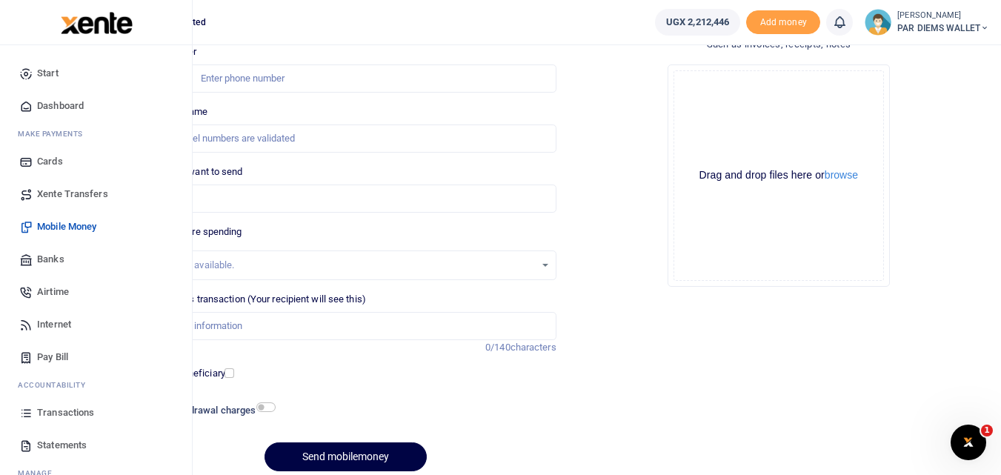
click at [26, 413] on icon at bounding box center [25, 412] width 13 height 13
